Goal: Task Accomplishment & Management: Complete application form

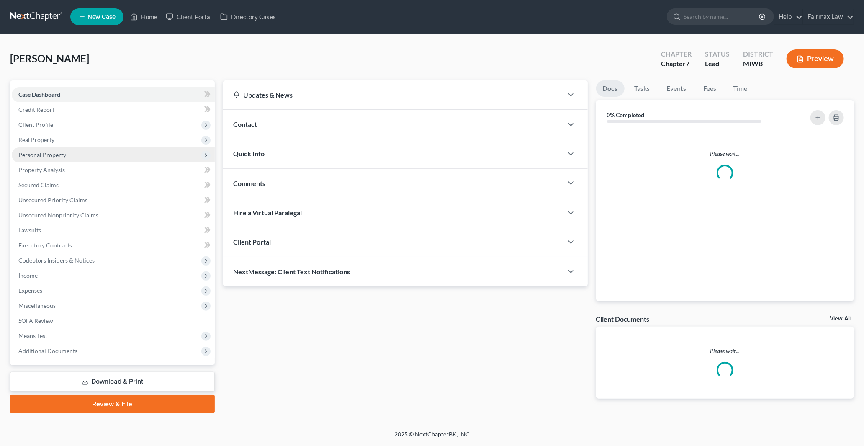
click at [39, 156] on span "Personal Property" at bounding box center [42, 154] width 48 height 7
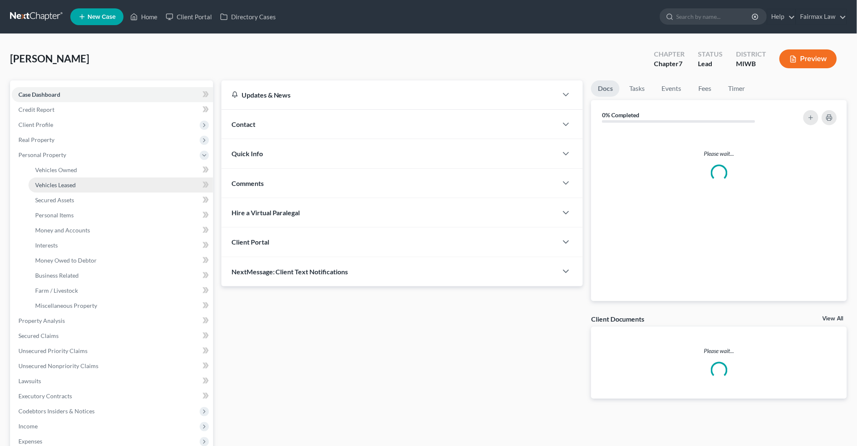
click at [47, 186] on span "Vehicles Leased" at bounding box center [55, 184] width 41 height 7
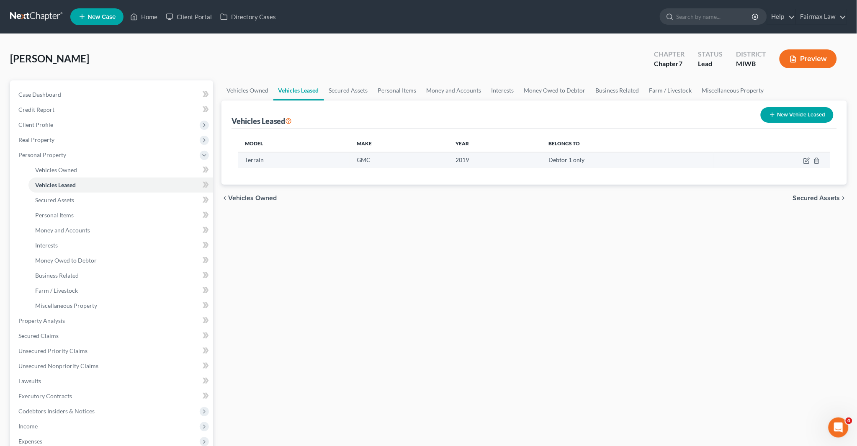
click at [331, 161] on td "Terrain" at bounding box center [294, 160] width 112 height 16
click at [808, 158] on icon "button" at bounding box center [806, 160] width 7 height 7
select select "0"
select select "7"
select select "0"
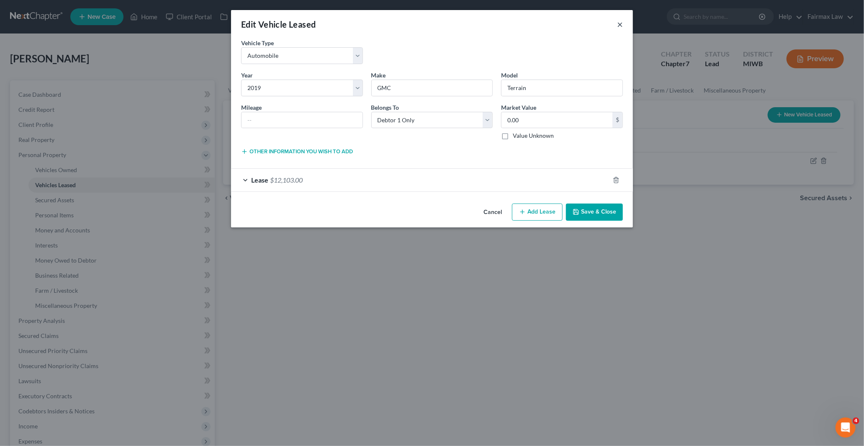
click at [618, 22] on button "×" at bounding box center [620, 24] width 6 height 10
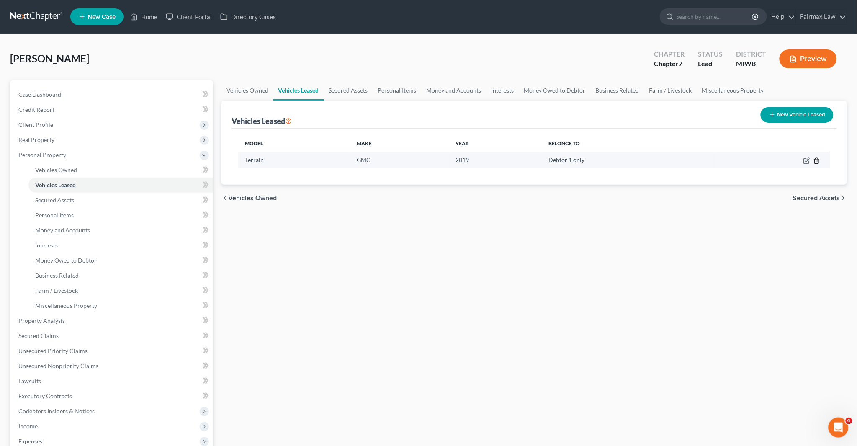
click at [816, 160] on line "button" at bounding box center [816, 161] width 0 height 2
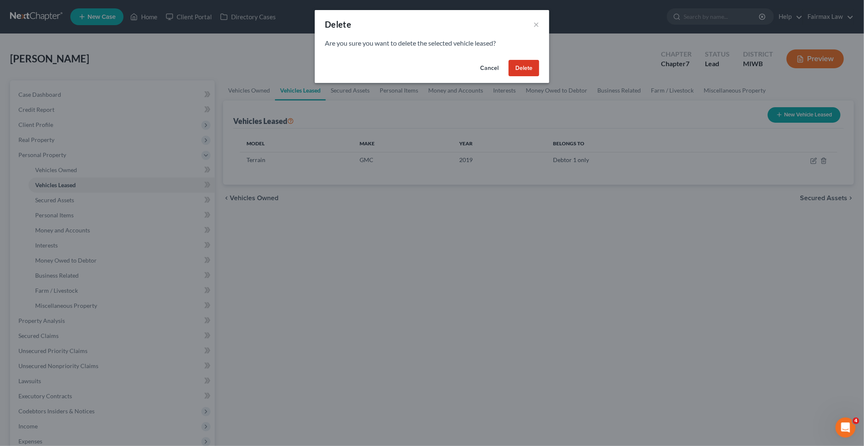
click at [528, 69] on button "Delete" at bounding box center [523, 68] width 31 height 17
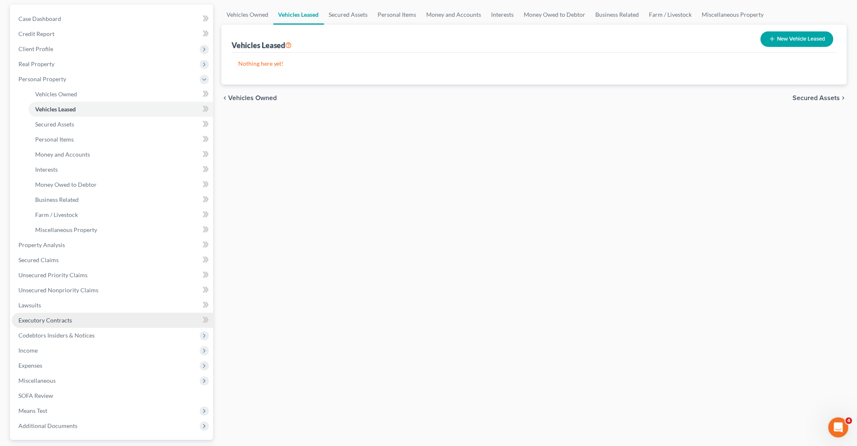
scroll to position [93, 0]
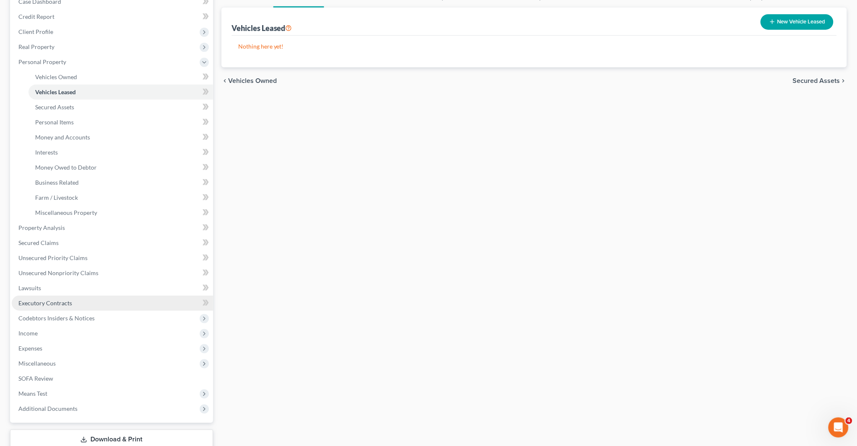
click at [64, 304] on span "Executory Contracts" at bounding box center [45, 302] width 54 height 7
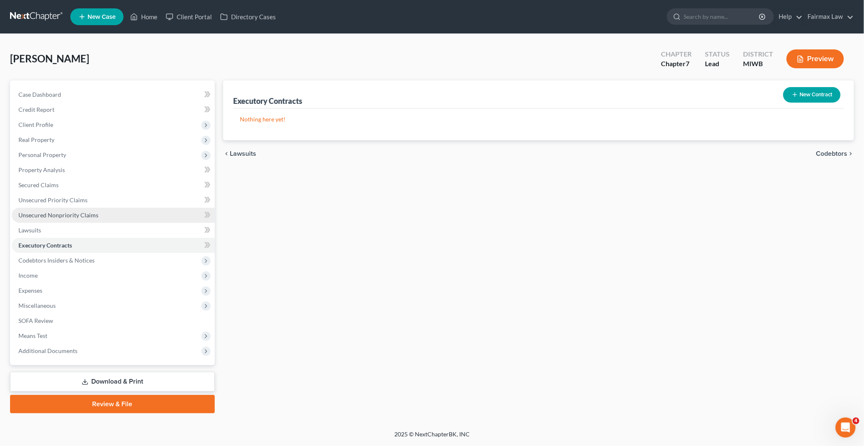
click at [60, 218] on span "Unsecured Nonpriority Claims" at bounding box center [58, 214] width 80 height 7
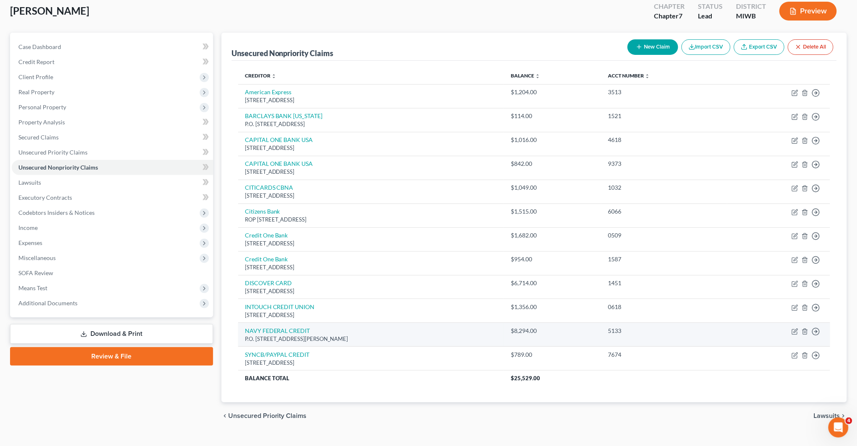
scroll to position [63, 0]
